Goal: Task Accomplishment & Management: Complete application form

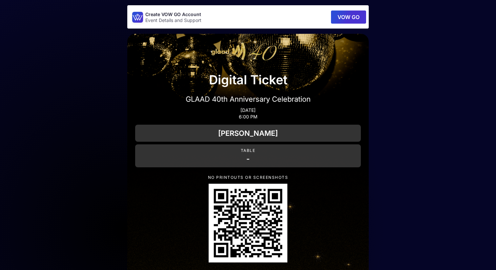
click at [351, 14] on button "VOW GO" at bounding box center [348, 17] width 35 height 13
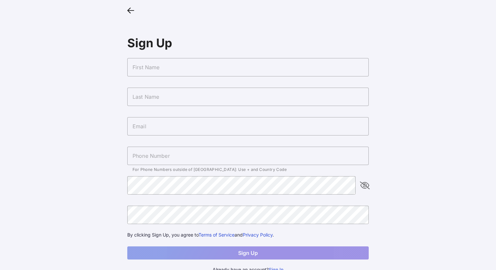
click at [247, 65] on input "text" at bounding box center [248, 67] width 242 height 18
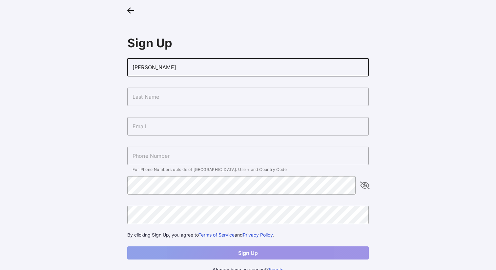
type input "[PERSON_NAME]"
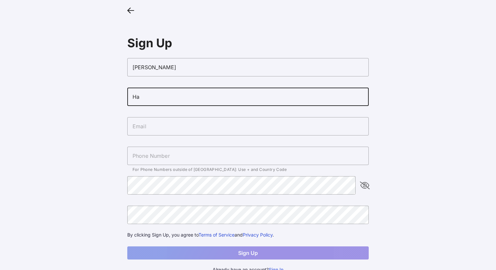
type input "Ha"
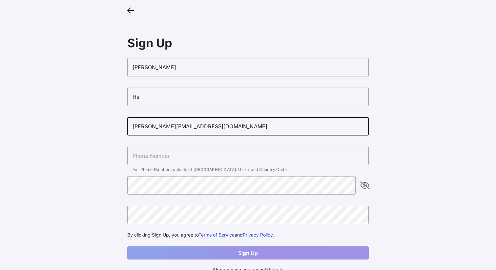
type input "[PERSON_NAME][EMAIL_ADDRESS][DOMAIN_NAME]"
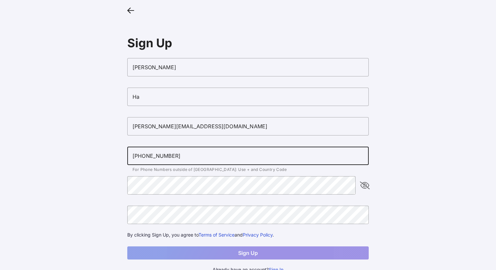
type input "[PHONE_NUMBER]"
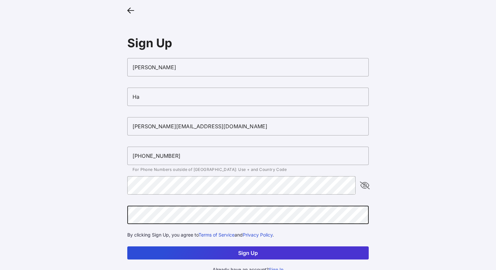
click at [127, 247] on button "Sign Up" at bounding box center [248, 253] width 242 height 13
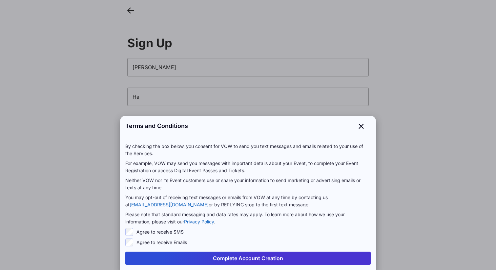
click at [160, 234] on label "Agree to receive SMS" at bounding box center [160, 232] width 47 height 7
click at [157, 244] on label "Agree to receive Emails" at bounding box center [162, 242] width 51 height 7
click at [156, 231] on label "Agree to receive SMS" at bounding box center [160, 232] width 47 height 7
click at [155, 239] on div "Agree to receive Emails" at bounding box center [248, 243] width 246 height 8
click at [155, 242] on label "Agree to receive Emails" at bounding box center [162, 242] width 51 height 7
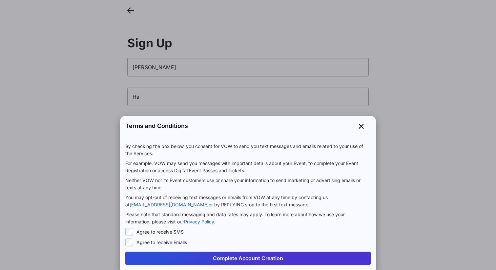
click at [170, 255] on button "Complete Account Creation" at bounding box center [248, 258] width 246 height 13
